Goal: Task Accomplishment & Management: Use online tool/utility

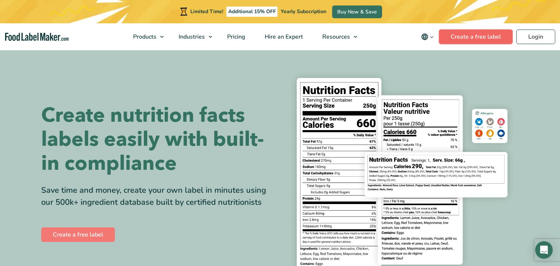
click at [475, 37] on link "Create a free label" at bounding box center [476, 37] width 74 height 15
